Goal: Task Accomplishment & Management: Manage account settings

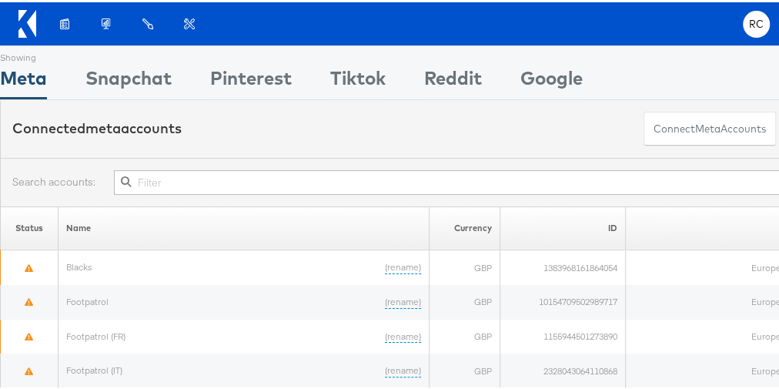
scroll to position [0, 109]
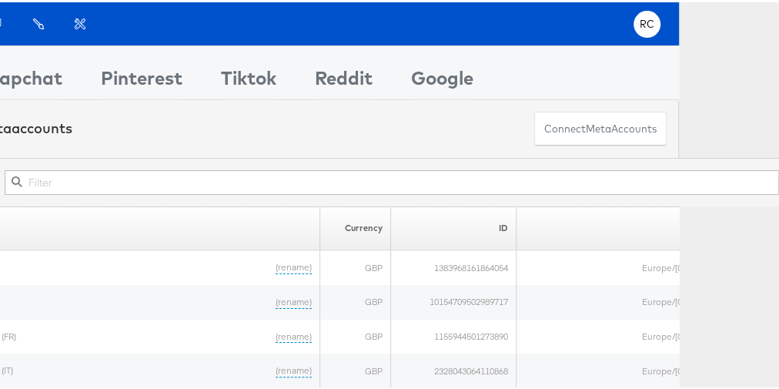
drag, startPoint x: 266, startPoint y: 196, endPoint x: 270, endPoint y: 172, distance: 24.3
click at [270, 172] on div at bounding box center [341, 180] width 901 height 49
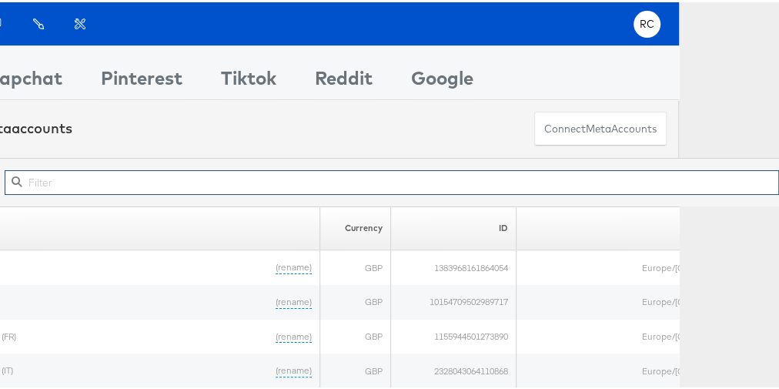
click at [270, 172] on input "text" at bounding box center [392, 180] width 775 height 25
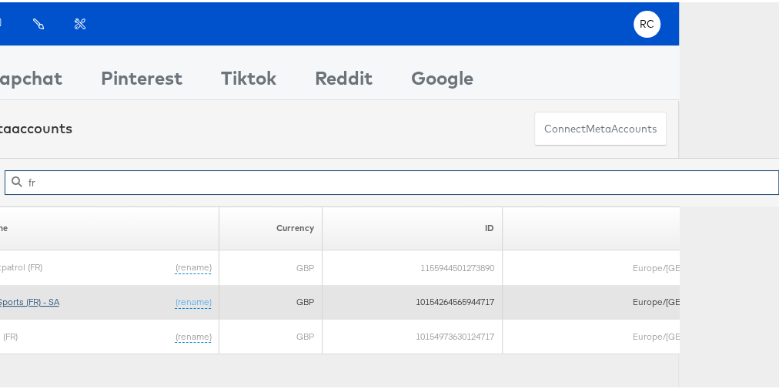
type input "fr"
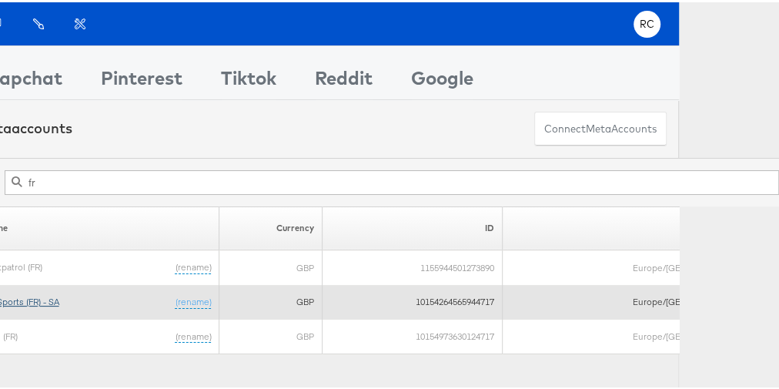
click at [53, 296] on link "JD Sports (FR) - SA" at bounding box center [21, 299] width 76 height 12
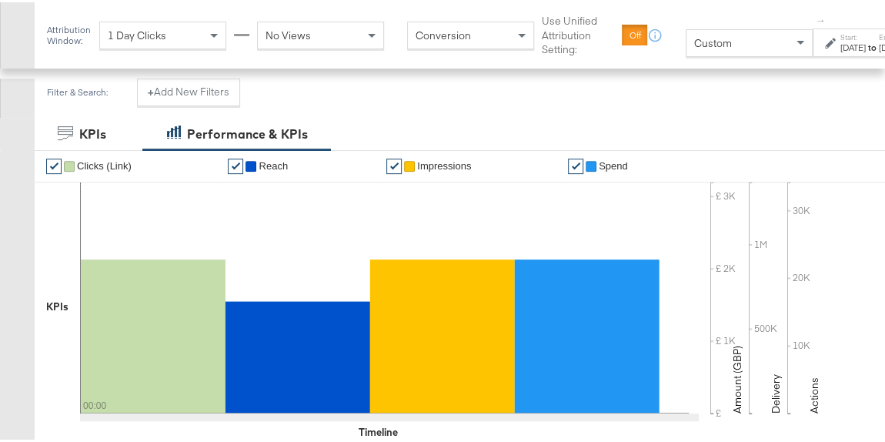
scroll to position [611, 0]
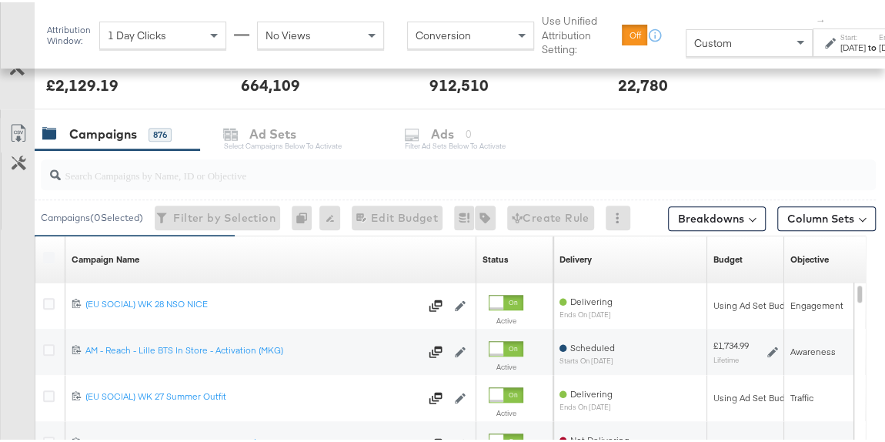
click at [197, 179] on div at bounding box center [458, 172] width 835 height 31
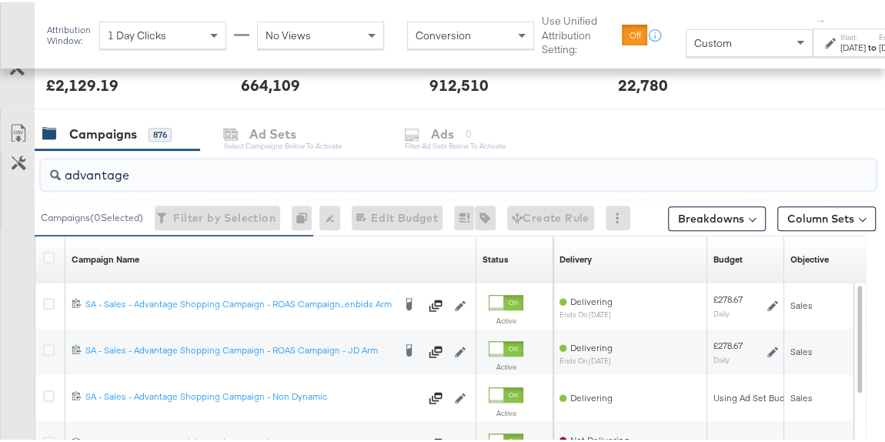
type input "advantage"
click at [832, 37] on div "Start: [DATE] to End: [DATE]" at bounding box center [864, 41] width 79 height 22
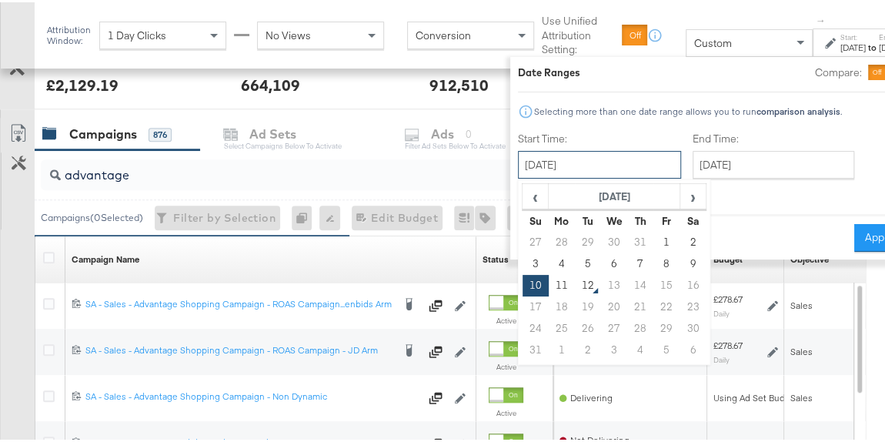
click at [639, 159] on input "[DATE]" at bounding box center [599, 163] width 163 height 28
click at [699, 259] on td "9" at bounding box center [693, 262] width 26 height 22
type input "[DATE]"
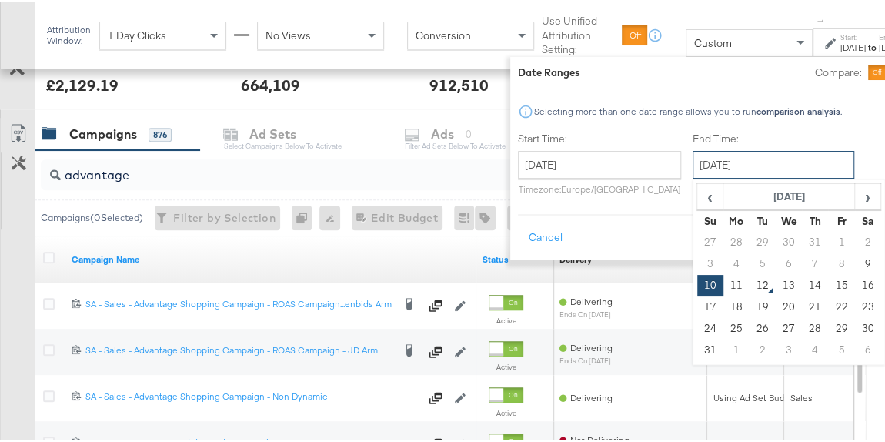
click at [746, 167] on input "[DATE]" at bounding box center [774, 163] width 162 height 28
click at [701, 279] on td "10" at bounding box center [711, 284] width 26 height 22
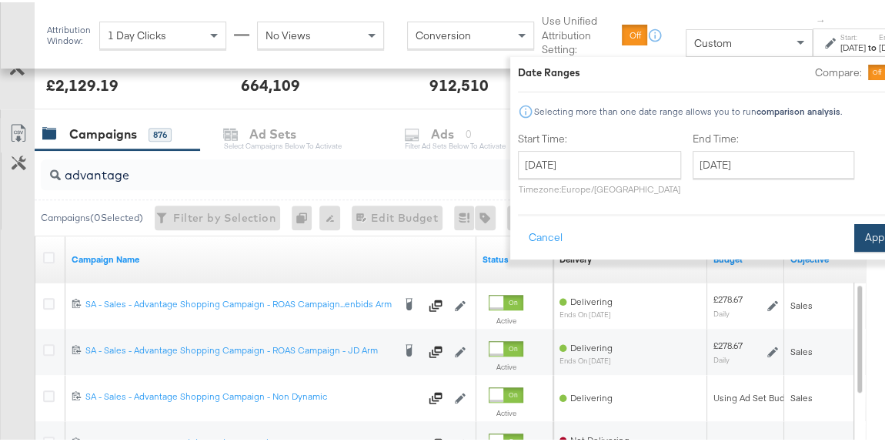
click at [865, 233] on button "Apply" at bounding box center [879, 236] width 49 height 28
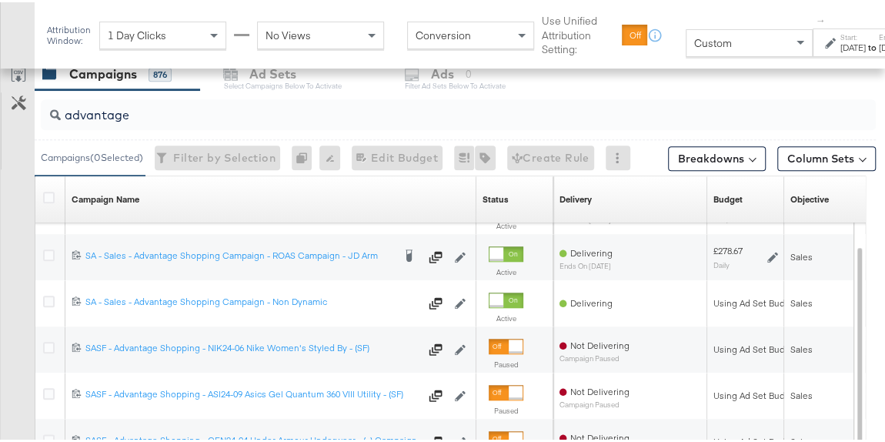
scroll to position [698, 0]
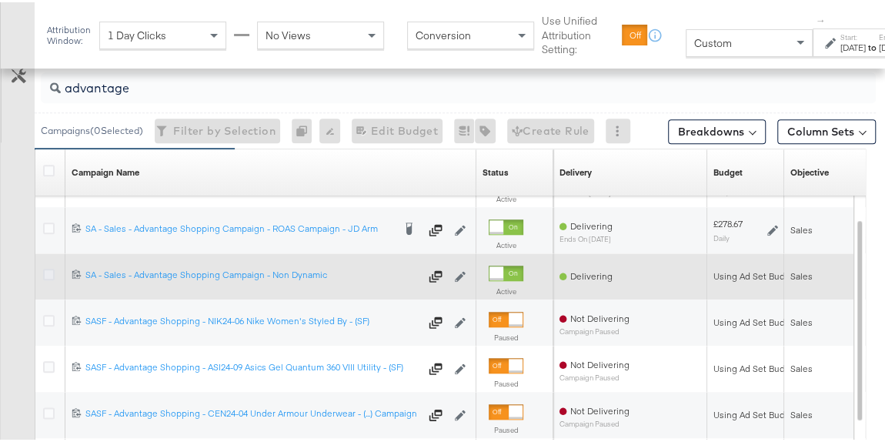
click at [43, 267] on icon at bounding box center [49, 272] width 12 height 12
click at [0, 0] on input "checkbox" at bounding box center [0, 0] width 0 height 0
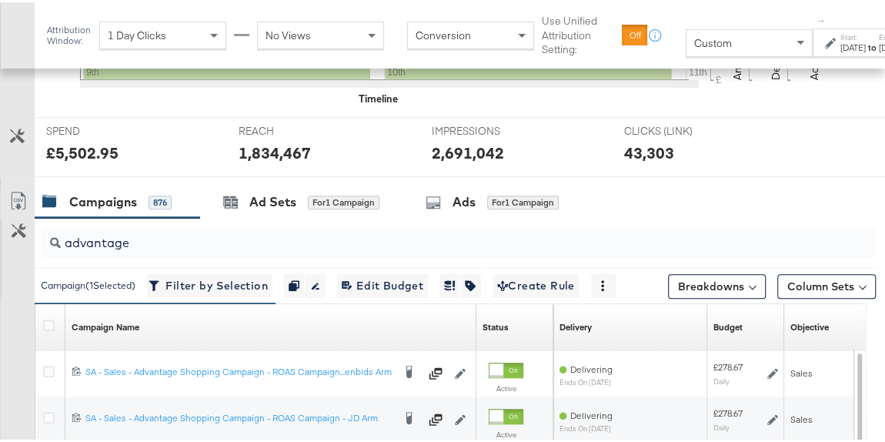
scroll to position [531, 0]
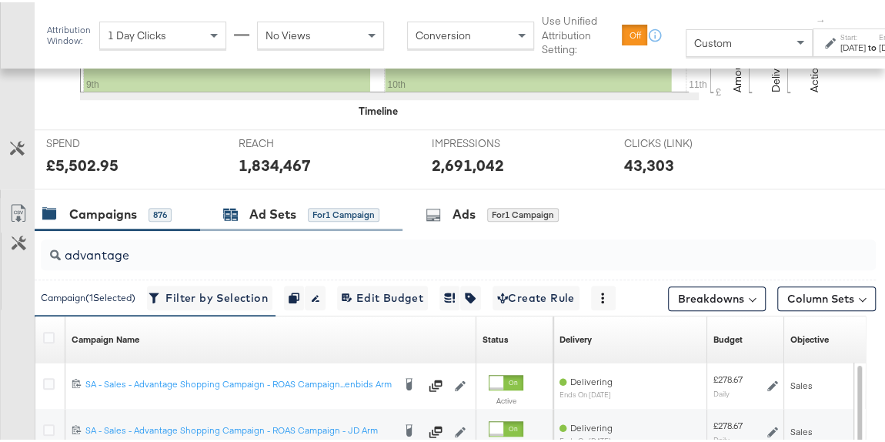
click at [300, 209] on div "Ad Sets for 1 Campaign" at bounding box center [301, 212] width 156 height 18
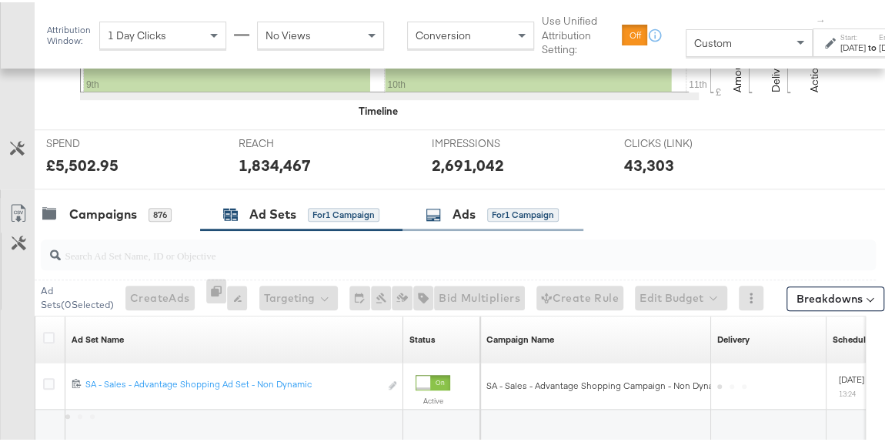
click at [460, 199] on div "Ads for 1 Campaign" at bounding box center [493, 212] width 181 height 33
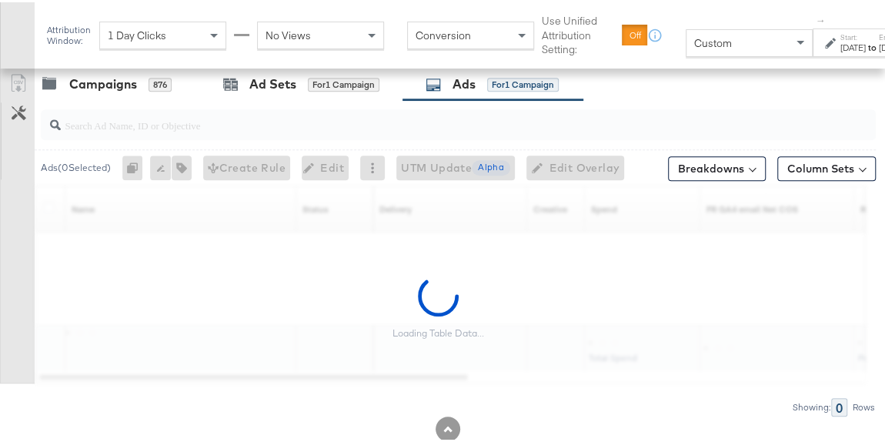
scroll to position [661, 0]
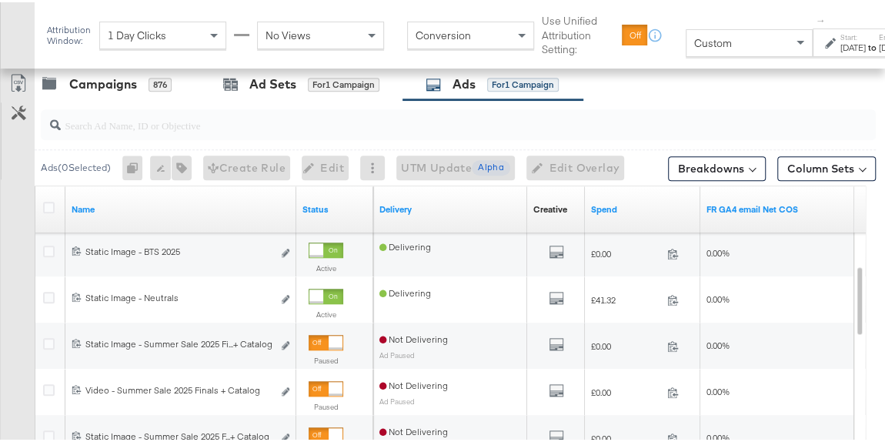
click at [850, 38] on label "Start:" at bounding box center [852, 35] width 25 height 10
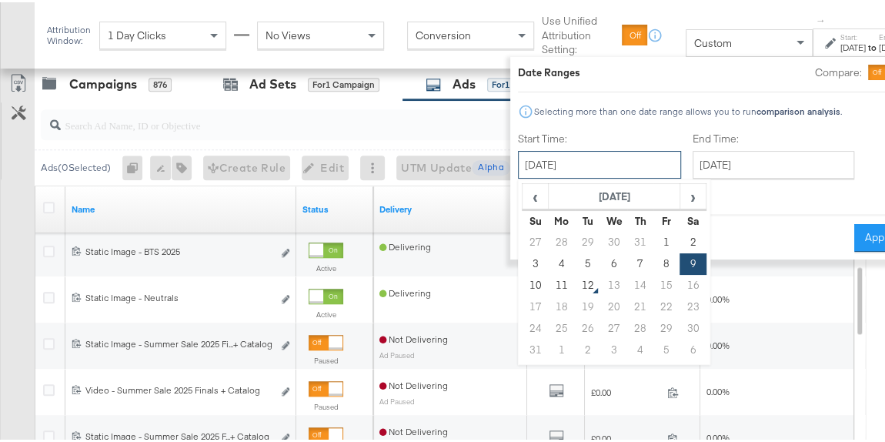
click at [617, 170] on input "[DATE]" at bounding box center [599, 163] width 163 height 28
click at [558, 277] on td "11" at bounding box center [562, 284] width 26 height 22
type input "[DATE]"
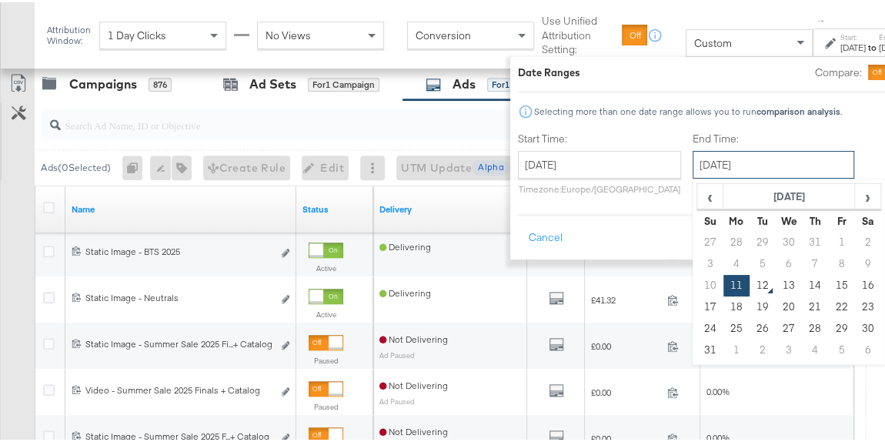
click at [765, 166] on input "[DATE]" at bounding box center [774, 163] width 162 height 28
click at [753, 282] on td "12" at bounding box center [763, 284] width 26 height 22
type input "[DATE]"
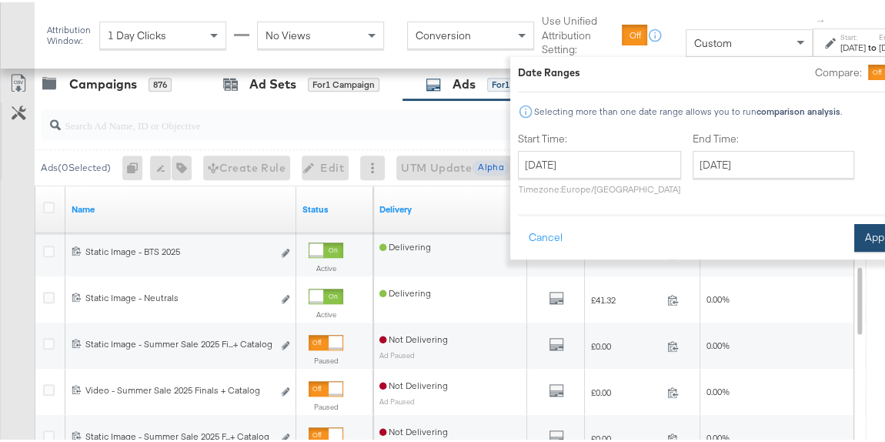
click at [872, 230] on button "Apply" at bounding box center [879, 236] width 49 height 28
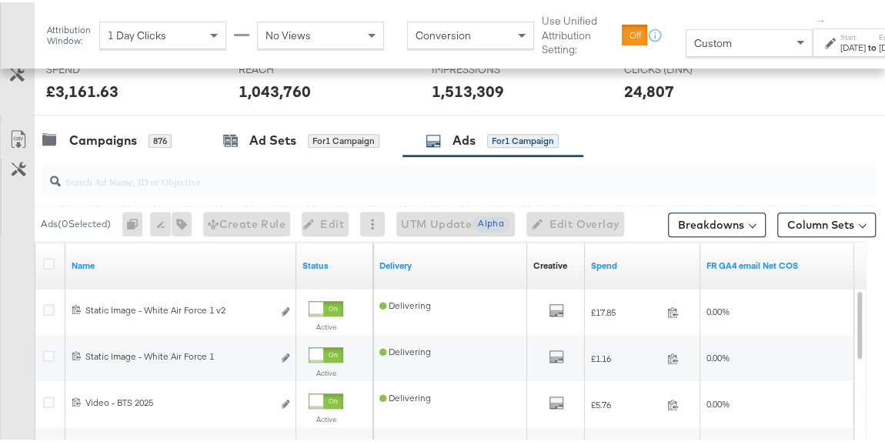
scroll to position [603, 0]
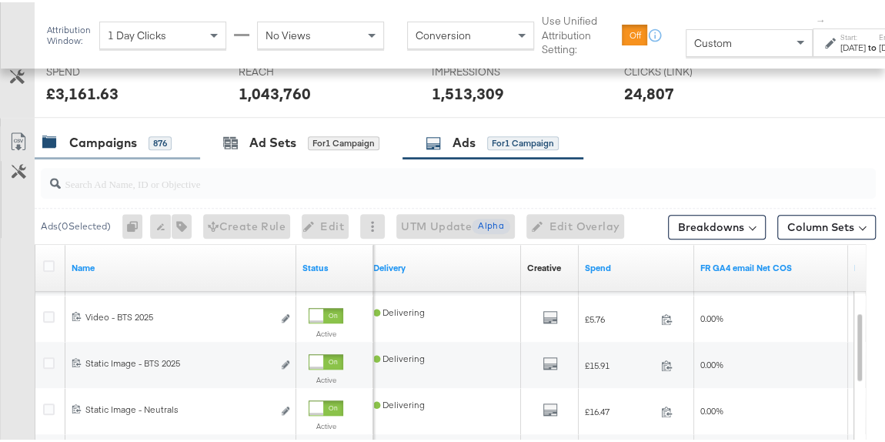
click at [91, 135] on div "Campaigns" at bounding box center [103, 141] width 68 height 18
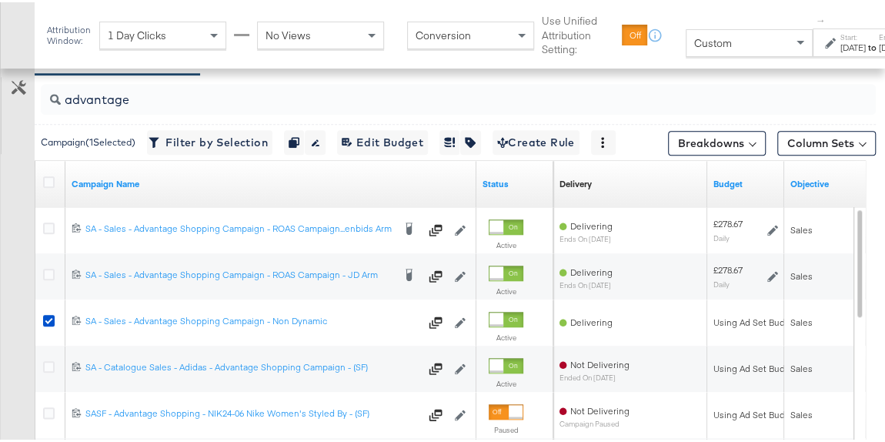
scroll to position [687, 0]
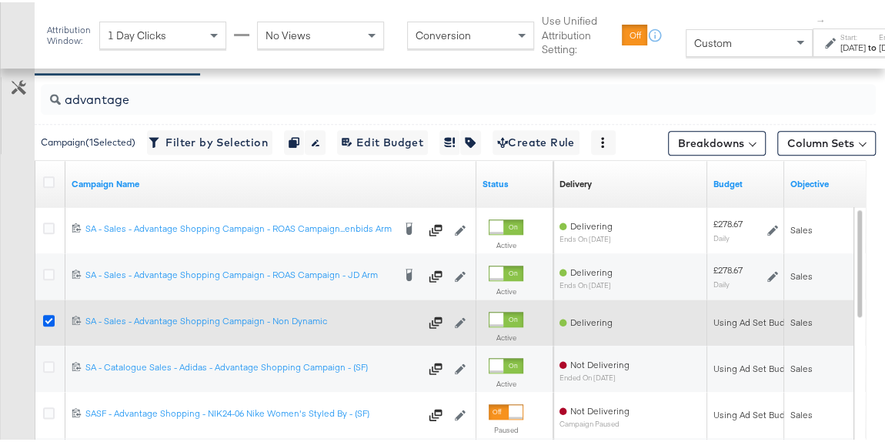
click at [43, 313] on icon at bounding box center [49, 319] width 12 height 12
click at [0, 0] on input "checkbox" at bounding box center [0, 0] width 0 height 0
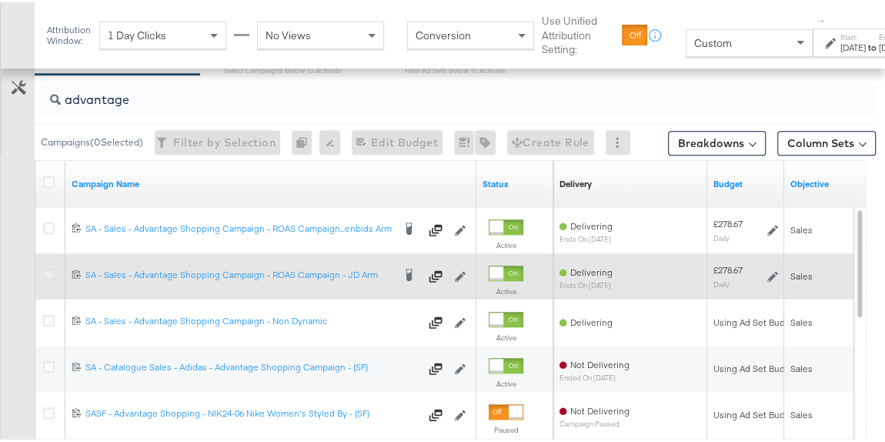
click at [51, 272] on icon at bounding box center [49, 272] width 12 height 12
click at [0, 0] on input "checkbox" at bounding box center [0, 0] width 0 height 0
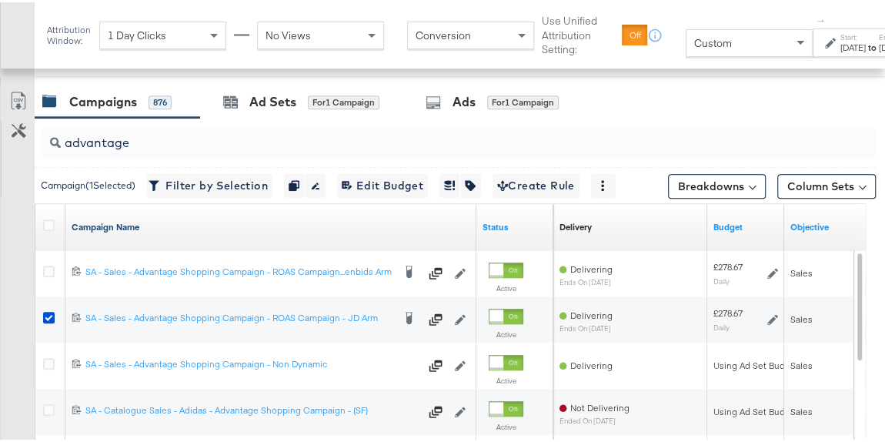
scroll to position [641, 0]
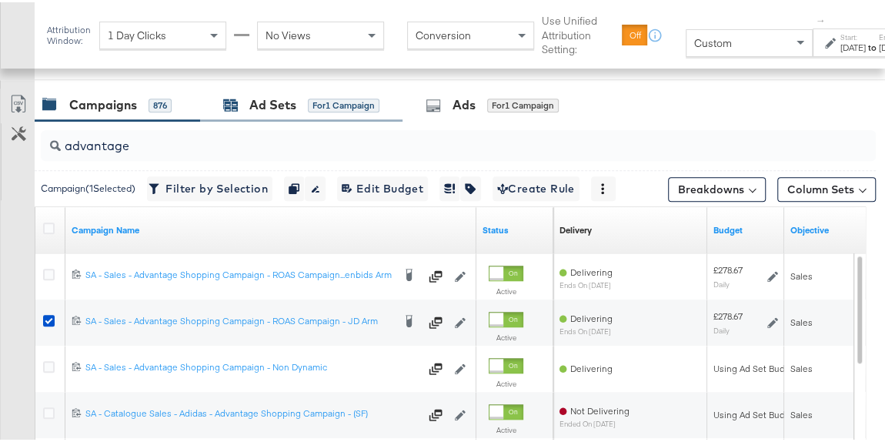
click at [293, 108] on div "Ad Sets" at bounding box center [272, 103] width 47 height 18
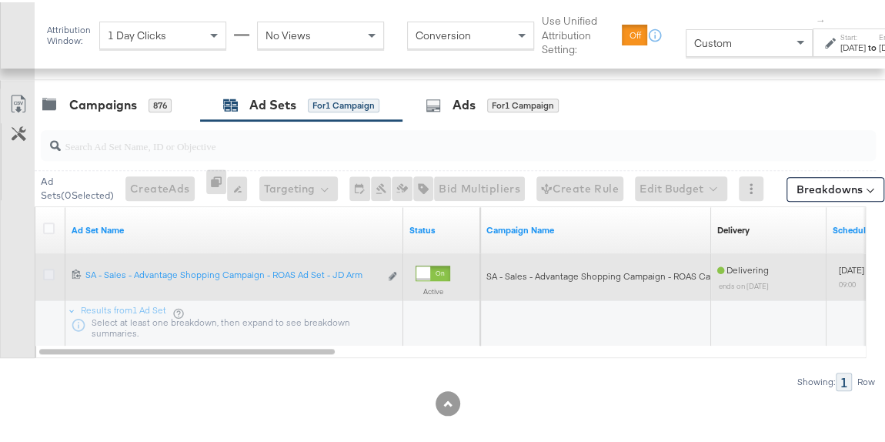
click at [46, 272] on icon at bounding box center [49, 272] width 12 height 12
click at [0, 0] on input "checkbox" at bounding box center [0, 0] width 0 height 0
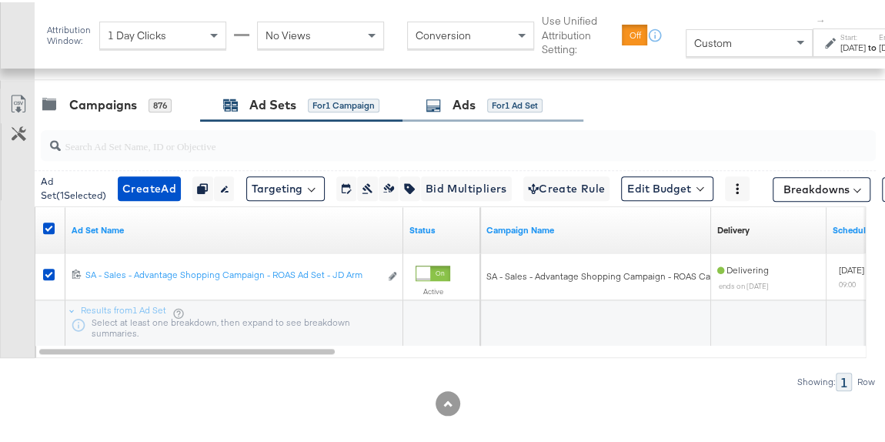
click at [453, 103] on div "Ads for 1 Ad Set" at bounding box center [484, 103] width 117 height 18
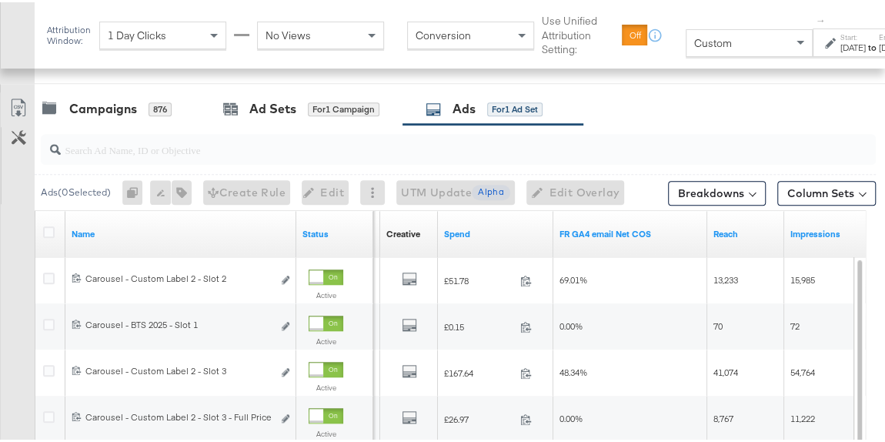
scroll to position [636, 0]
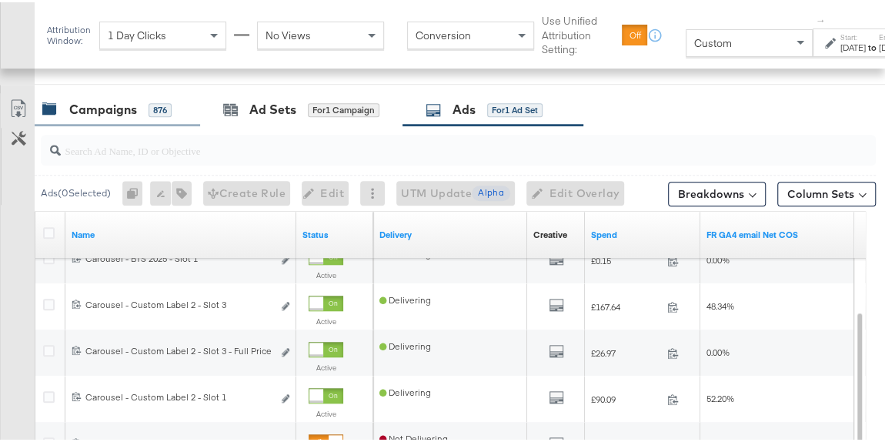
click at [105, 108] on div "Campaigns" at bounding box center [103, 108] width 68 height 18
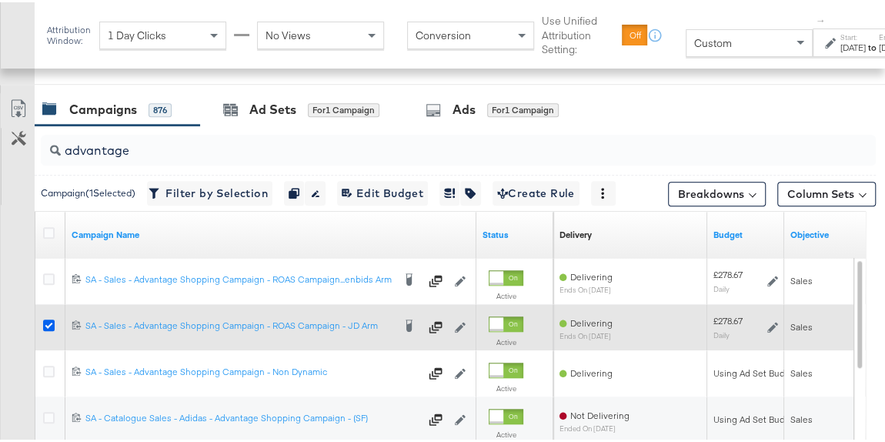
click at [44, 320] on icon at bounding box center [49, 323] width 12 height 12
click at [0, 0] on input "checkbox" at bounding box center [0, 0] width 0 height 0
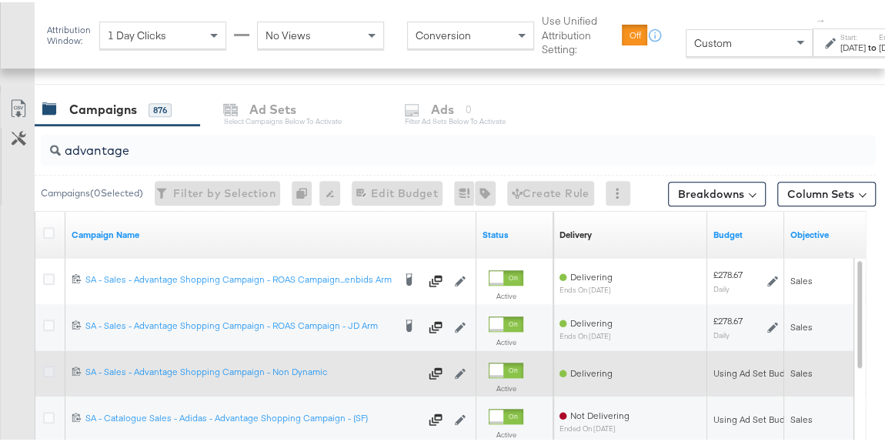
click at [45, 363] on icon at bounding box center [49, 369] width 12 height 12
click at [0, 0] on input "checkbox" at bounding box center [0, 0] width 0 height 0
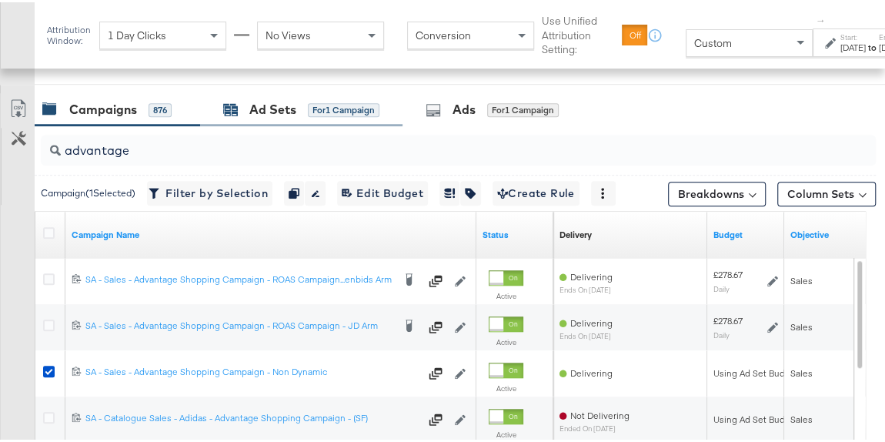
click at [278, 102] on div "Ad Sets" at bounding box center [272, 108] width 47 height 18
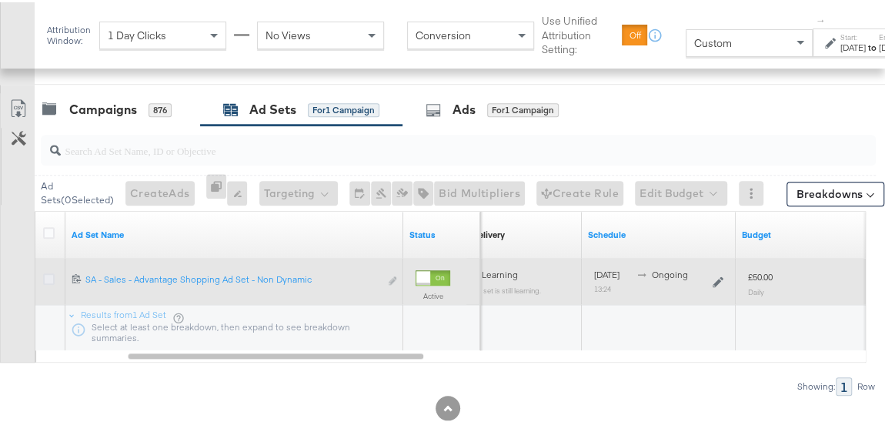
click at [47, 276] on icon at bounding box center [49, 277] width 12 height 12
click at [0, 0] on input "checkbox" at bounding box center [0, 0] width 0 height 0
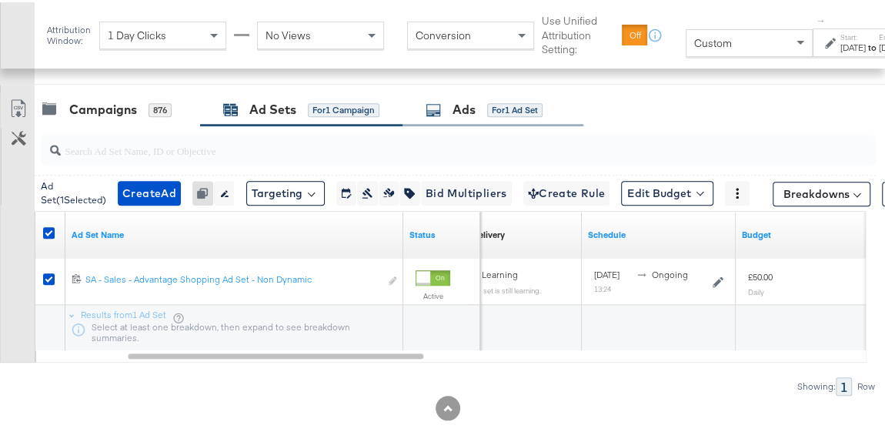
click at [479, 109] on div "Ads for 1 Ad Set" at bounding box center [484, 108] width 117 height 18
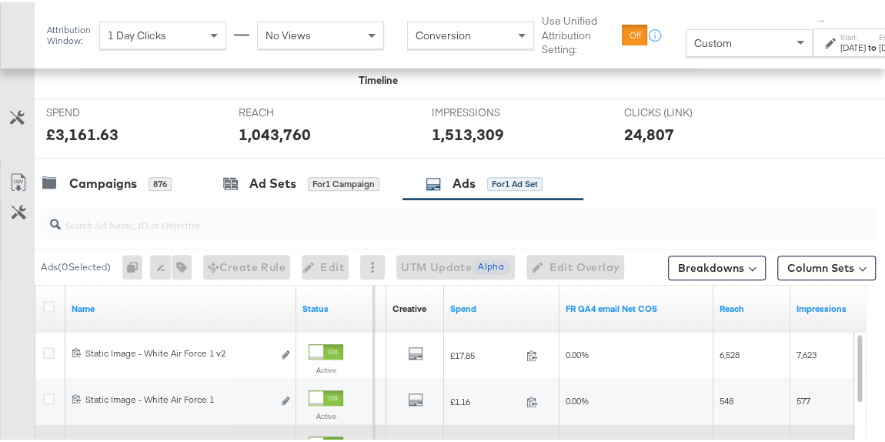
scroll to position [558, 0]
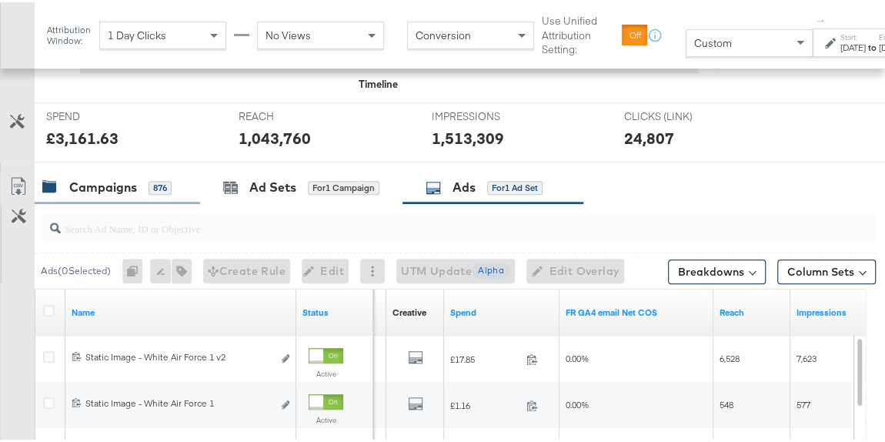
click at [118, 181] on div "Campaigns" at bounding box center [103, 185] width 68 height 18
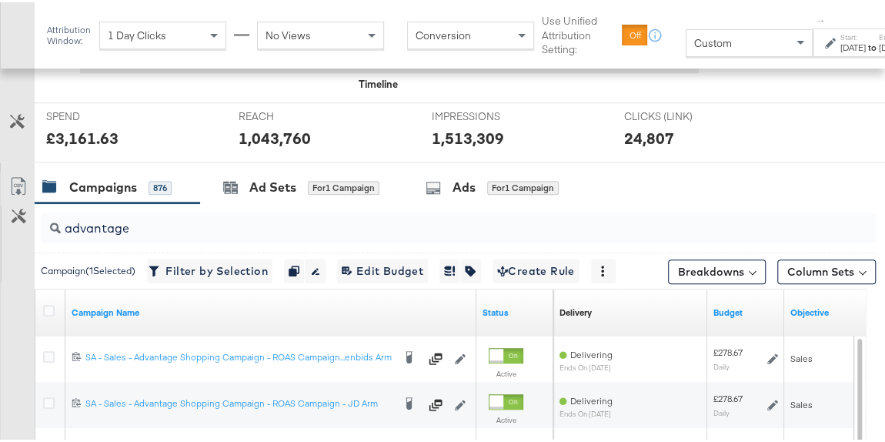
click at [143, 235] on div "advantage" at bounding box center [458, 225] width 835 height 31
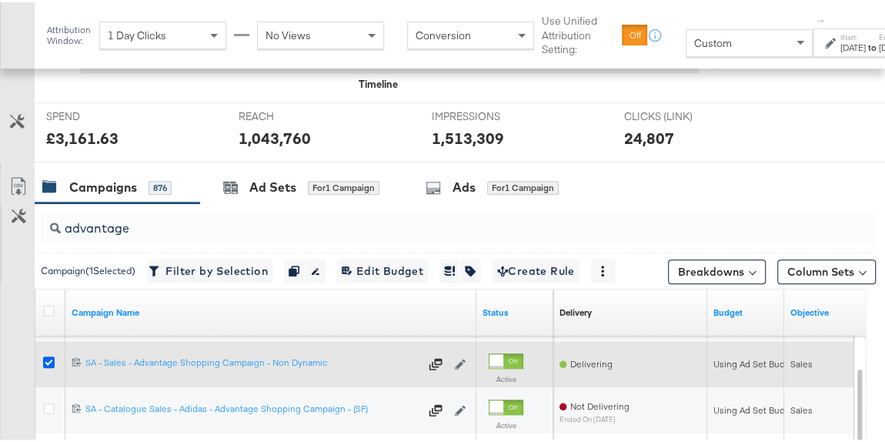
click at [43, 354] on icon at bounding box center [49, 360] width 12 height 12
click at [0, 0] on input "checkbox" at bounding box center [0, 0] width 0 height 0
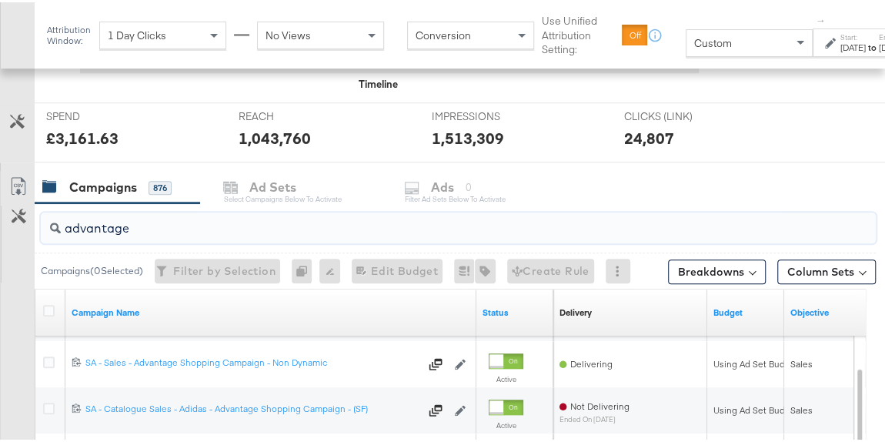
drag, startPoint x: 139, startPoint y: 226, endPoint x: 0, endPoint y: 228, distance: 139.4
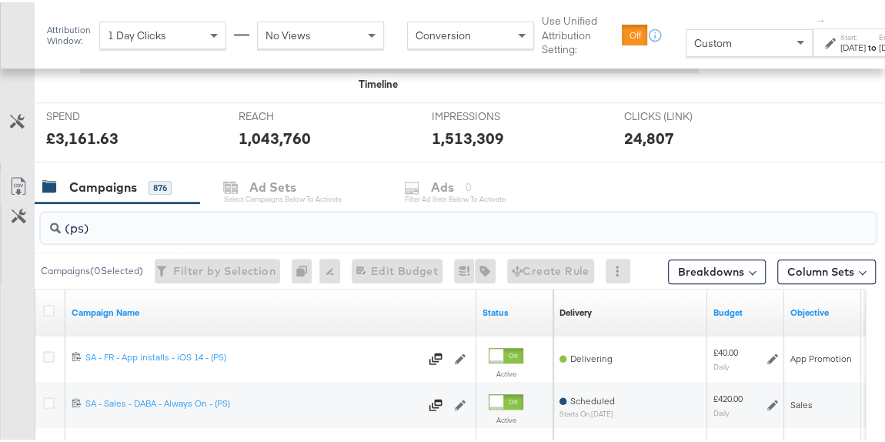
type input "(ps)"
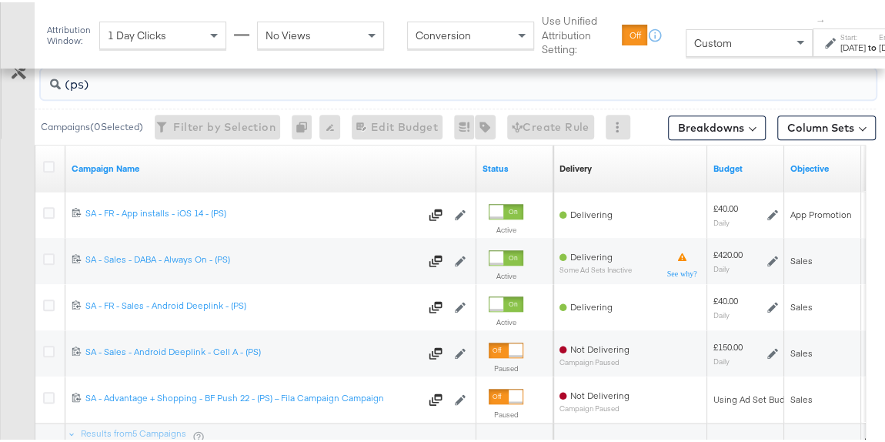
scroll to position [704, 0]
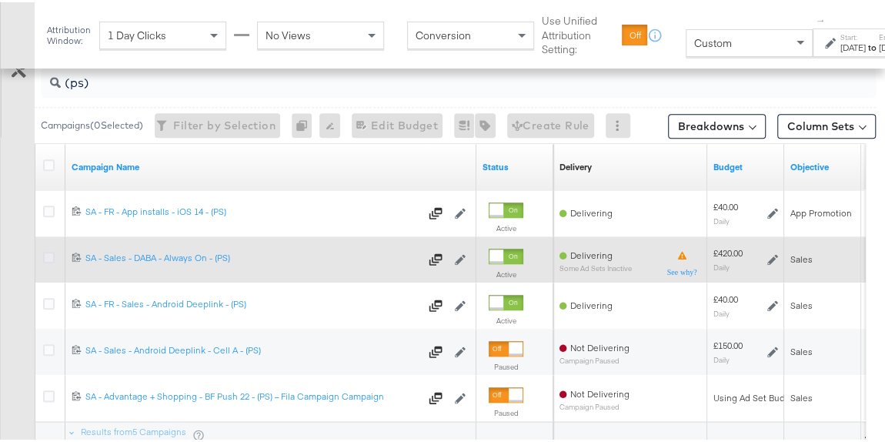
click at [45, 253] on icon at bounding box center [49, 255] width 12 height 12
click at [0, 0] on input "checkbox" at bounding box center [0, 0] width 0 height 0
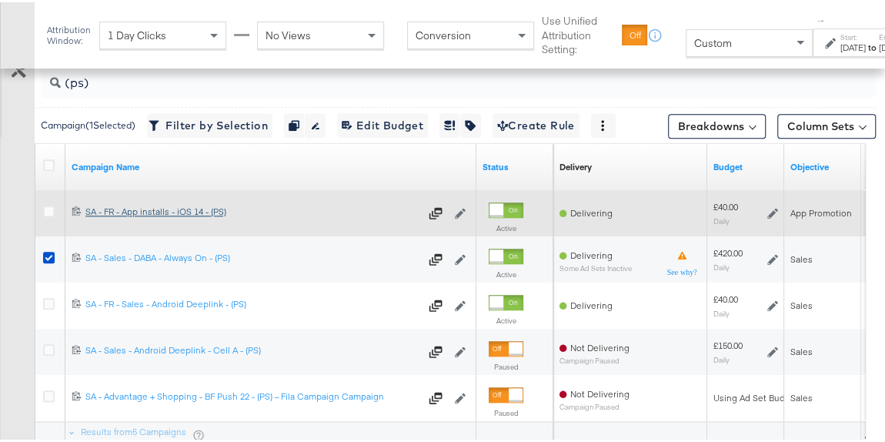
scroll to position [635, 0]
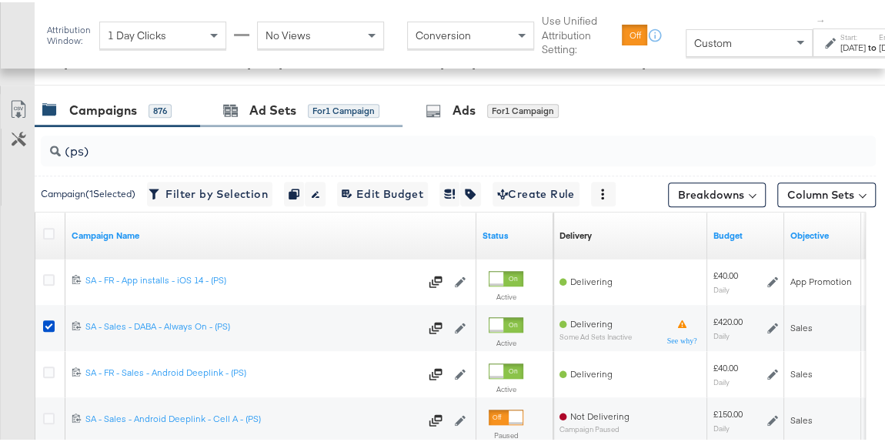
click at [282, 115] on div "Ad Sets for 1 Campaign" at bounding box center [301, 108] width 203 height 33
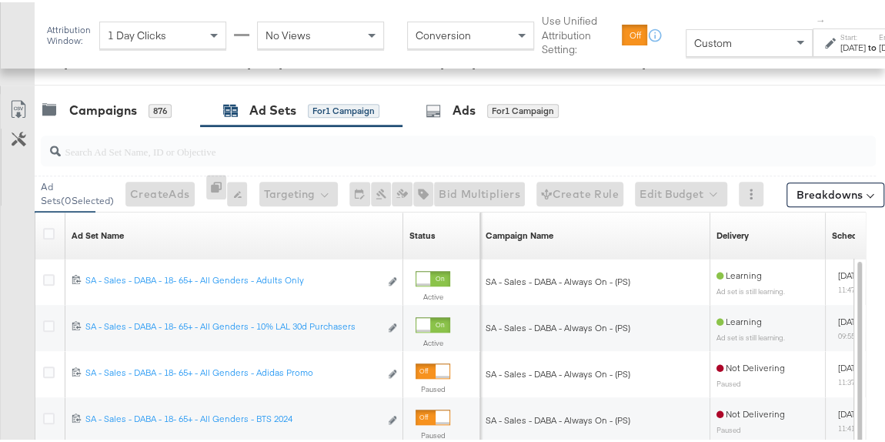
scroll to position [625, 0]
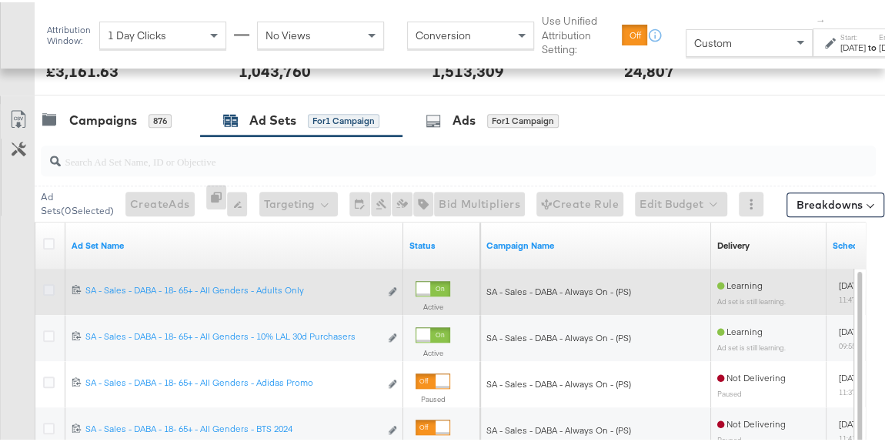
click at [49, 282] on icon at bounding box center [49, 288] width 12 height 12
click at [0, 0] on input "checkbox" at bounding box center [0, 0] width 0 height 0
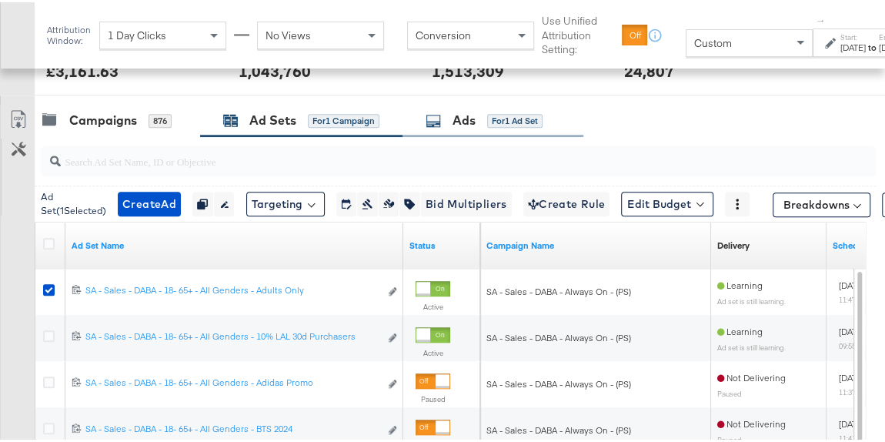
click at [446, 123] on div "Ads for 1 Ad Set" at bounding box center [484, 118] width 117 height 18
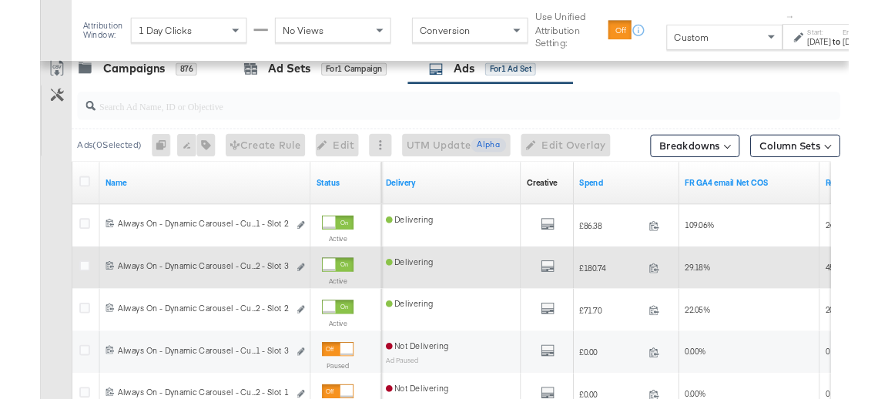
scroll to position [665, 0]
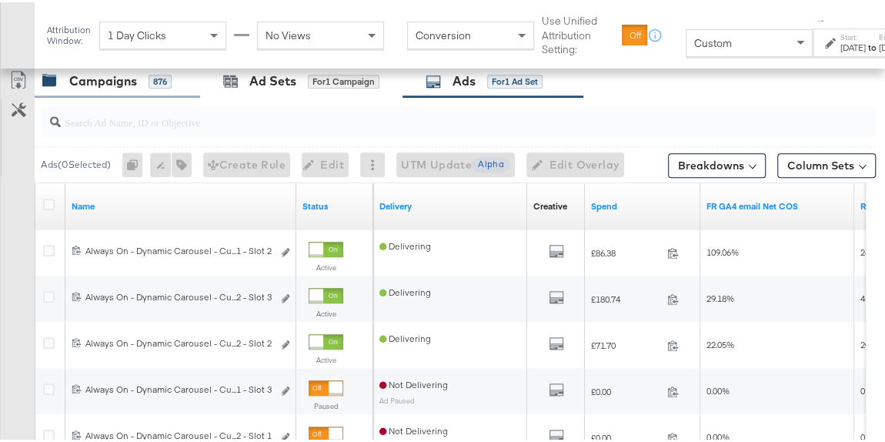
click at [124, 84] on div "Campaigns" at bounding box center [103, 79] width 68 height 18
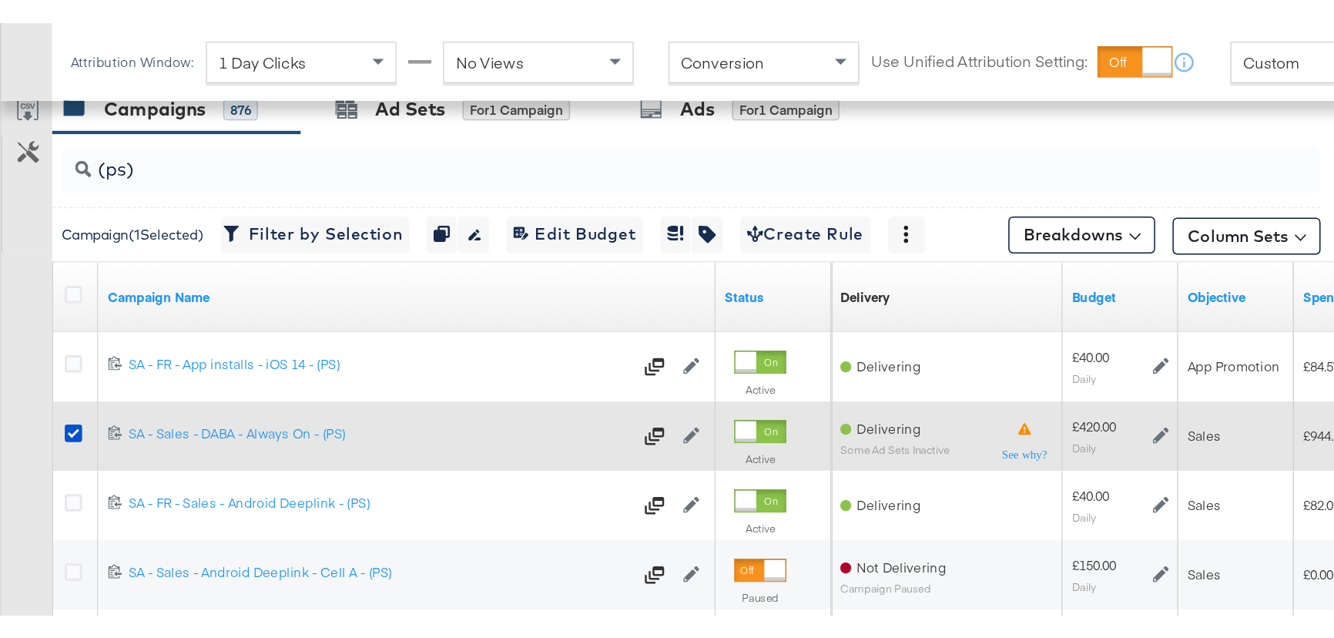
scroll to position [622, 0]
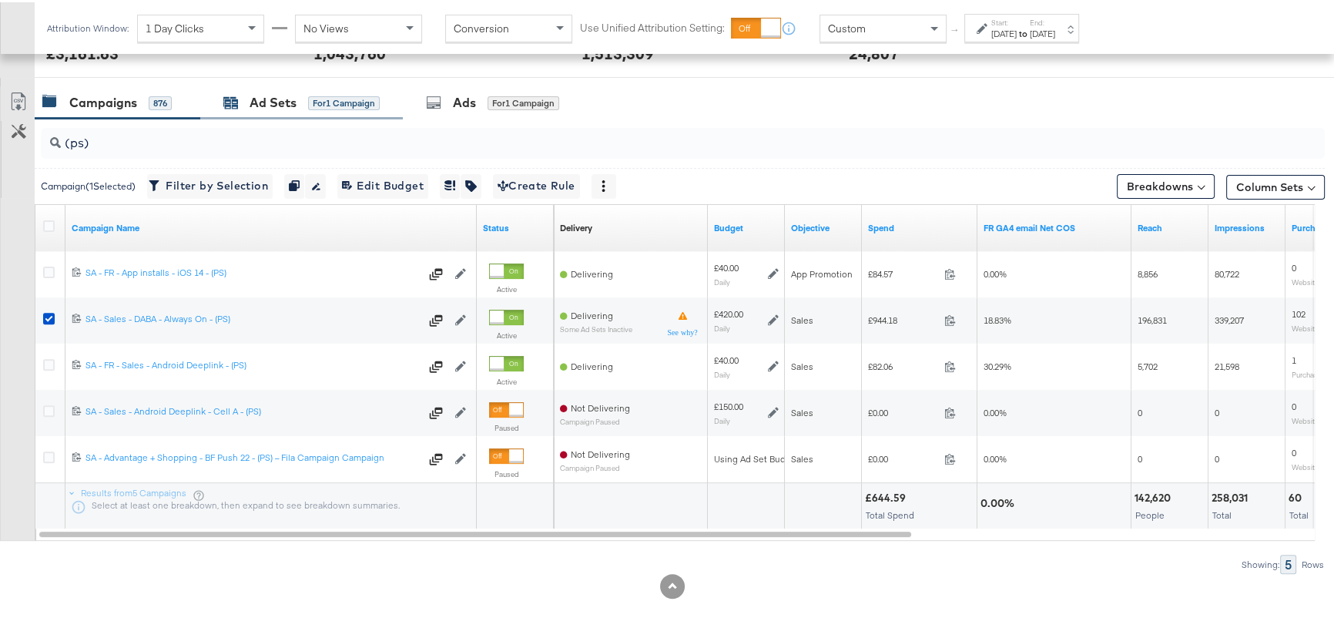
click at [277, 93] on div "Ad Sets" at bounding box center [272, 101] width 47 height 18
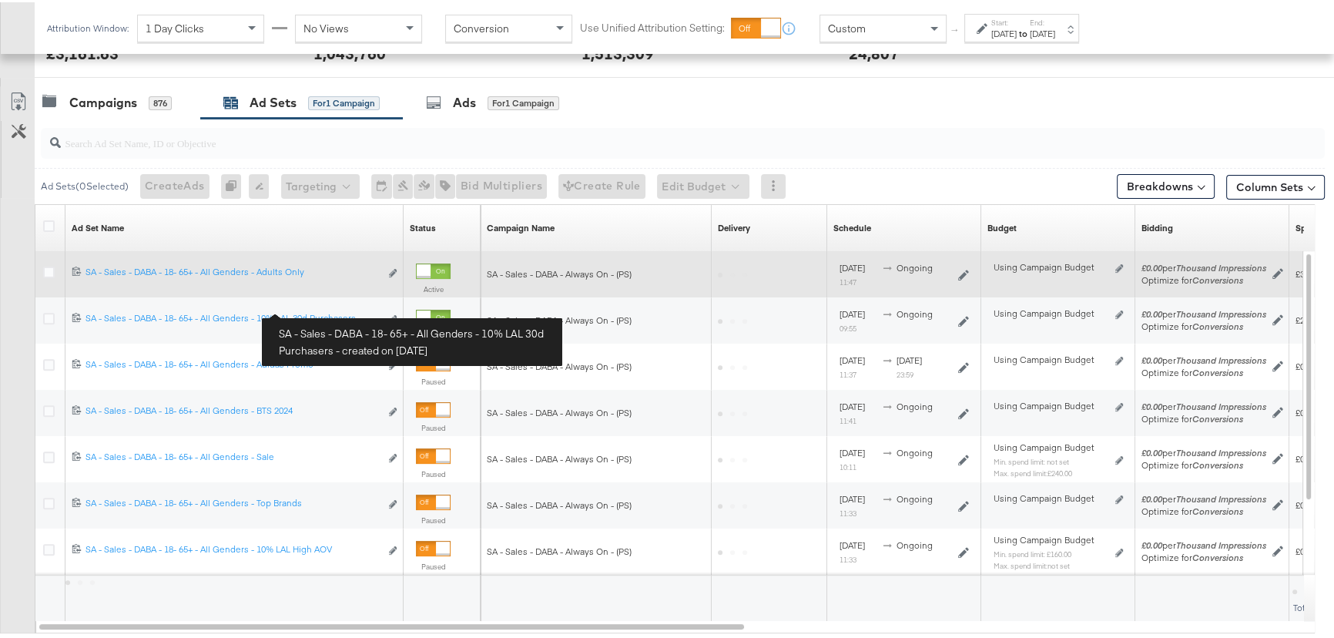
scroll to position [623, 0]
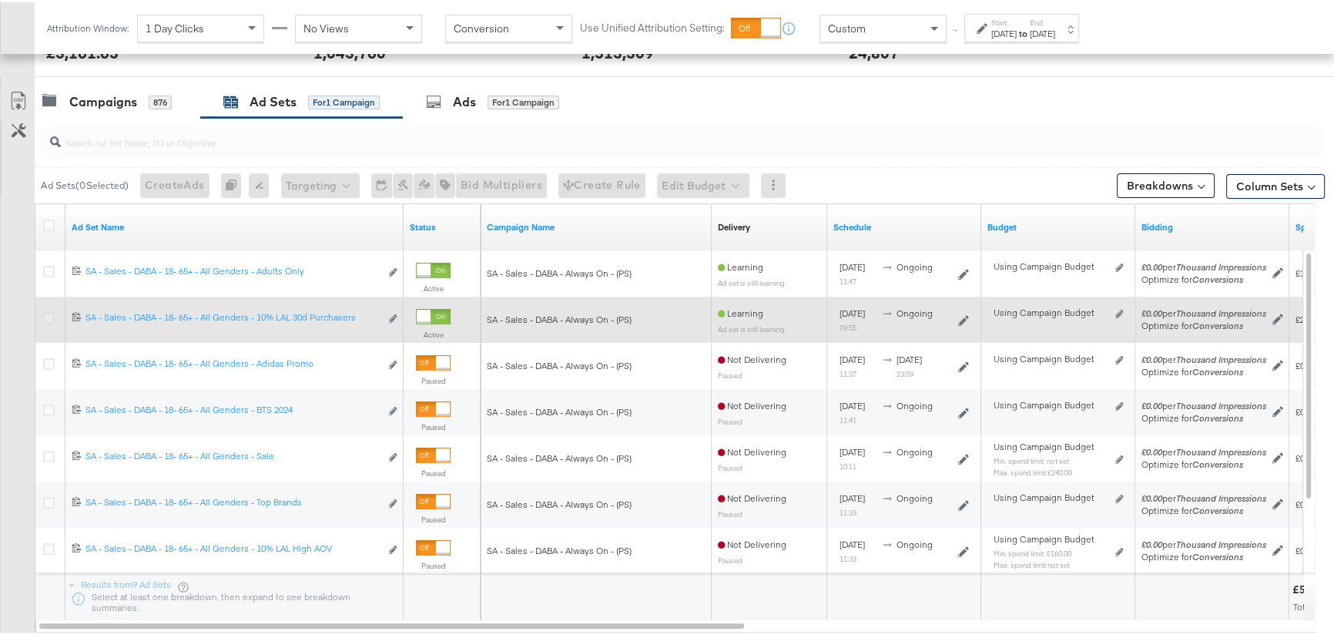
click at [45, 311] on icon at bounding box center [49, 316] width 12 height 12
click at [0, 0] on input "checkbox" at bounding box center [0, 0] width 0 height 0
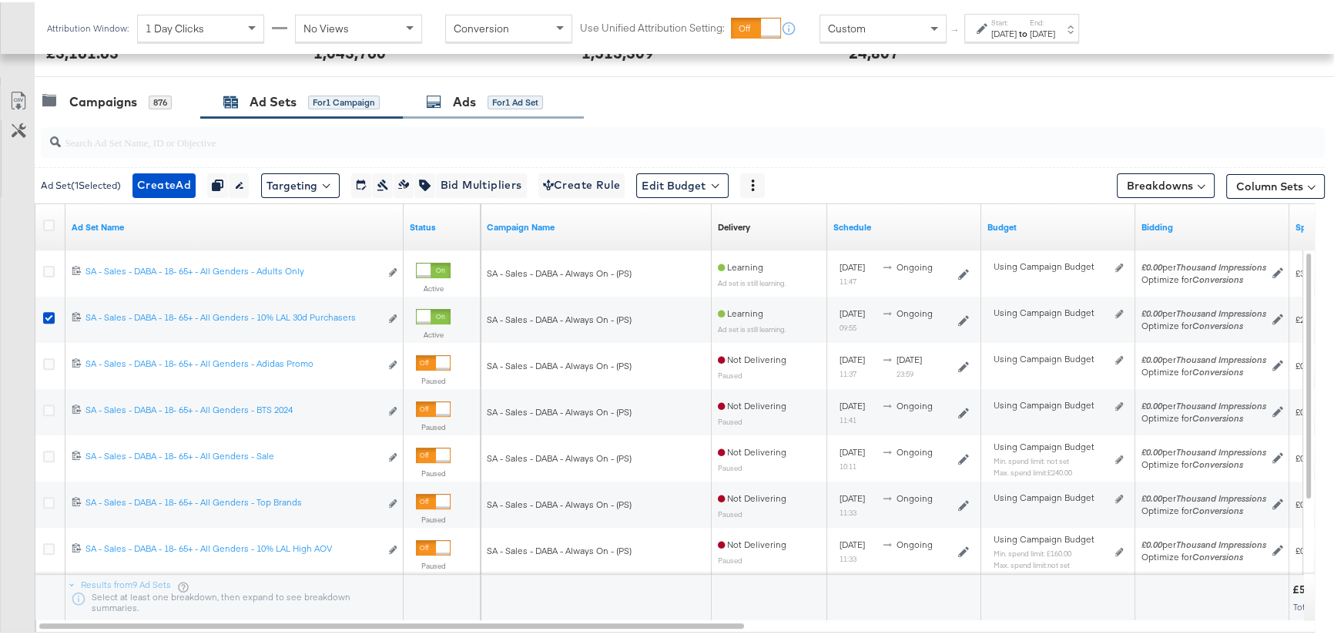
click at [458, 95] on div "Ads" at bounding box center [464, 100] width 23 height 18
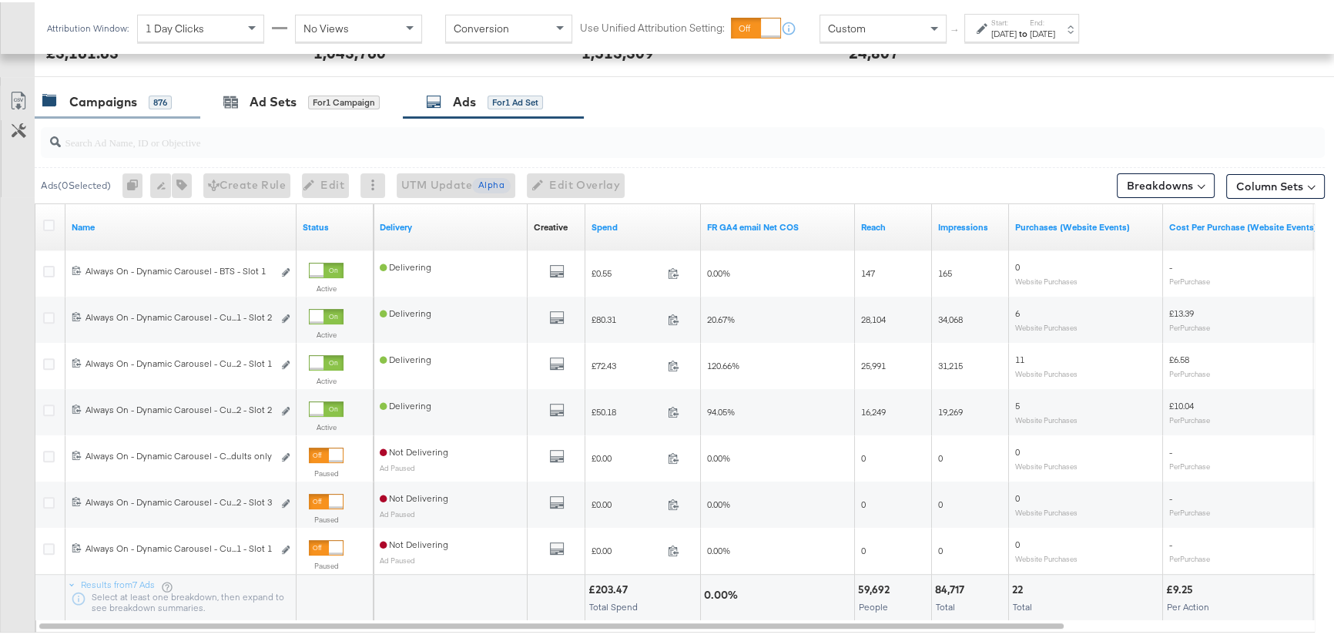
click at [139, 102] on div "Campaigns 876" at bounding box center [106, 100] width 129 height 18
